Goal: Task Accomplishment & Management: Use online tool/utility

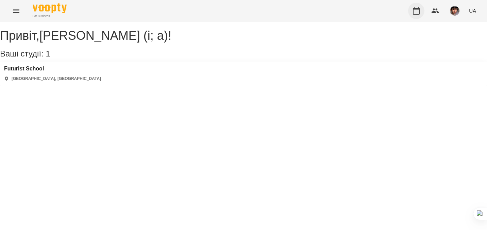
click at [414, 5] on button "button" at bounding box center [416, 11] width 16 height 16
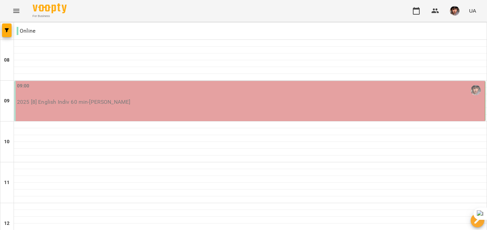
type input "**********"
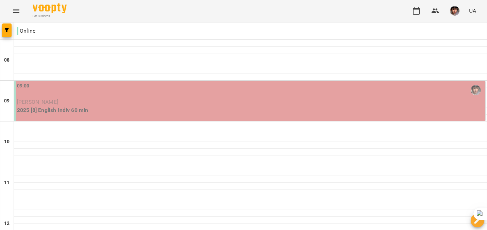
click at [131, 104] on p "[PERSON_NAME]" at bounding box center [250, 102] width 467 height 8
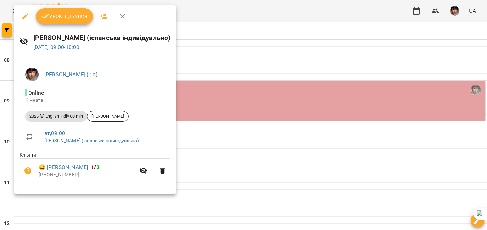
click at [69, 19] on span "Урок відбувся" at bounding box center [65, 16] width 46 height 8
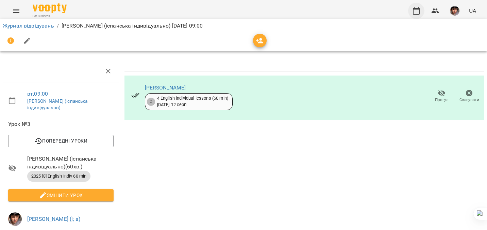
click at [417, 7] on icon "button" at bounding box center [416, 11] width 8 height 8
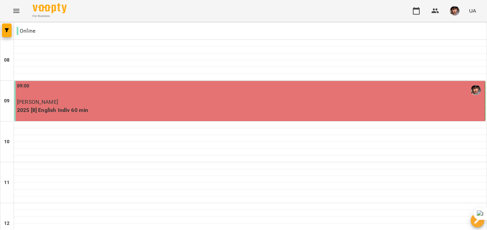
scroll to position [468, 0]
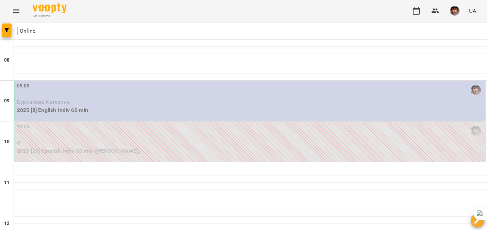
click at [461, 9] on button "button" at bounding box center [455, 11] width 18 height 18
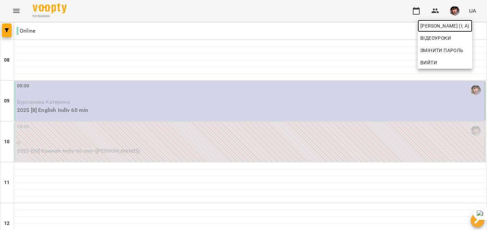
click at [453, 26] on span "[PERSON_NAME] (і; а)" at bounding box center [445, 26] width 49 height 8
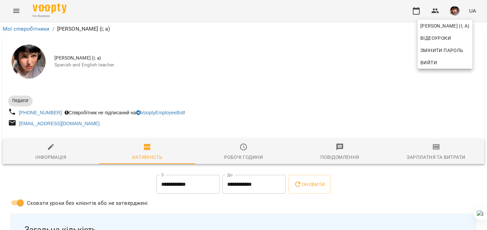
click at [274, 143] on div at bounding box center [243, 115] width 487 height 230
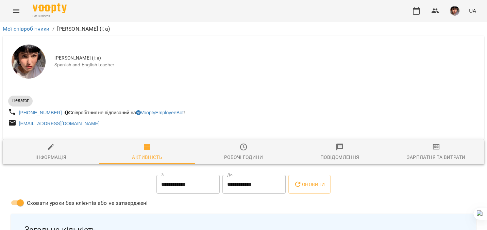
scroll to position [30, 0]
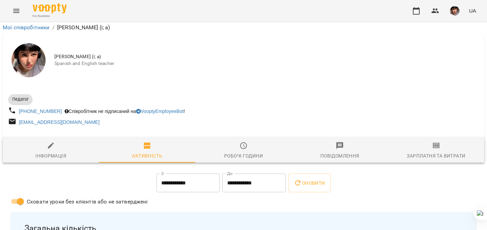
click at [432, 142] on span "Зарплатня та Витрати" at bounding box center [436, 151] width 88 height 18
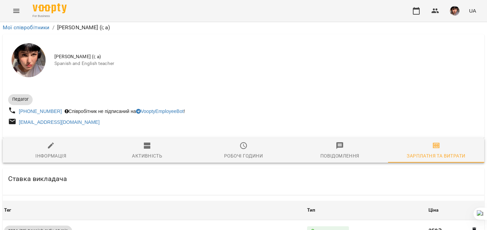
scroll to position [1825, 0]
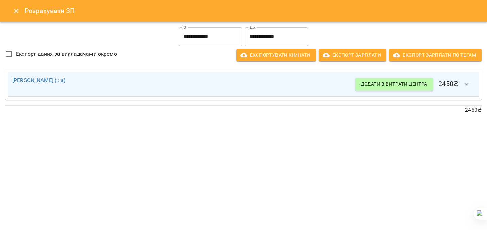
click at [16, 12] on icon "Close" at bounding box center [16, 11] width 8 height 8
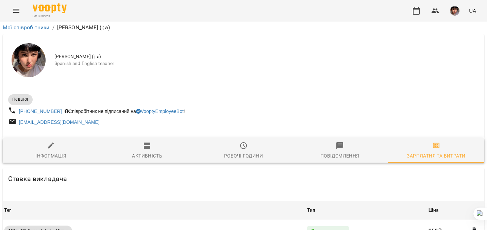
scroll to position [0, 0]
